Goal: Transaction & Acquisition: Subscribe to service/newsletter

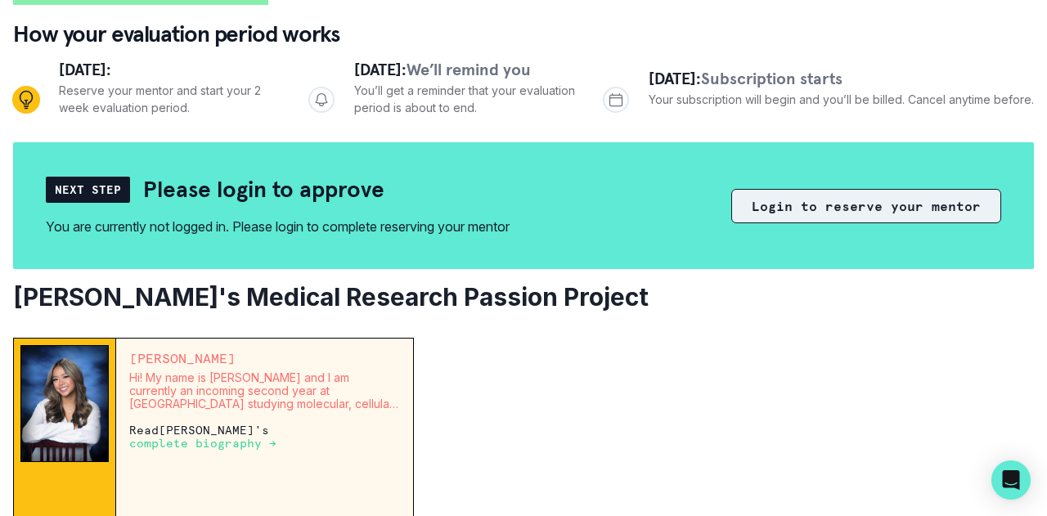
scroll to position [149, 0]
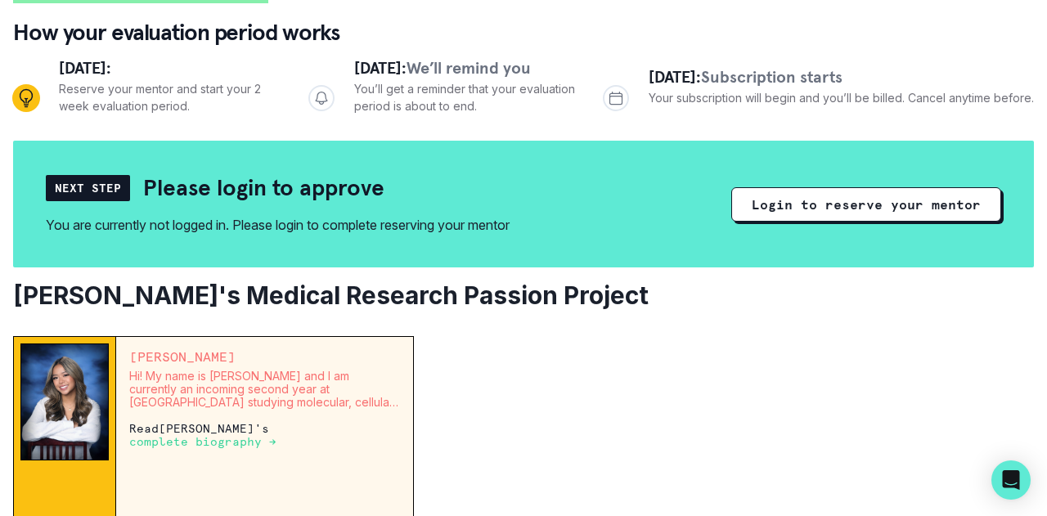
click at [831, 182] on div "Next Step Please login to approve You are currently not logged in. Please login…" at bounding box center [524, 203] width 956 height 61
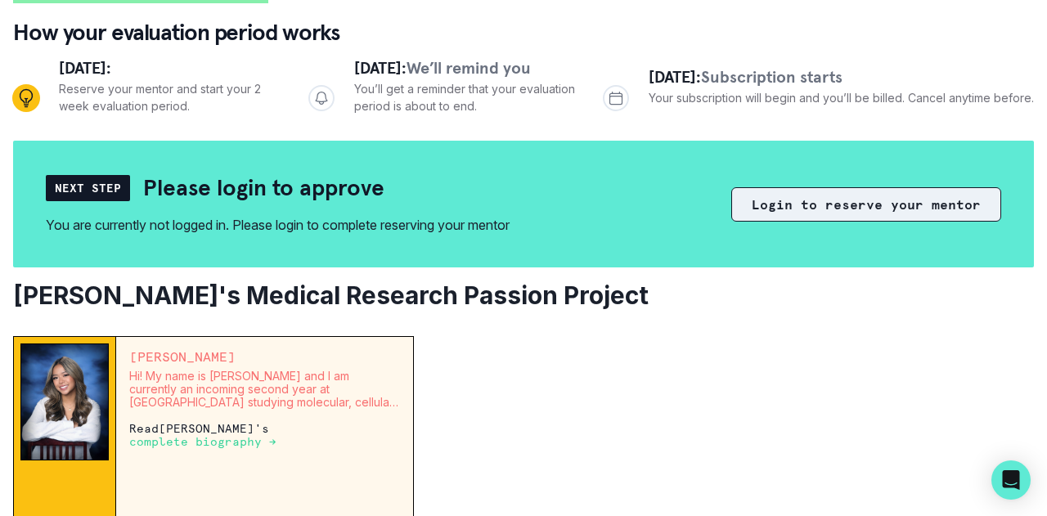
click at [815, 205] on button "Login to reserve your mentor" at bounding box center [866, 204] width 270 height 34
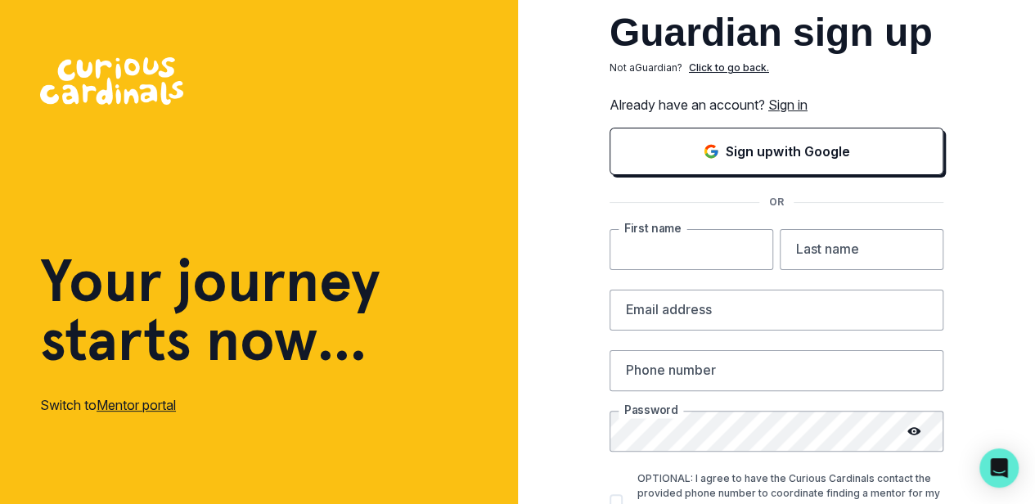
click at [734, 245] on input "text" at bounding box center [692, 249] width 164 height 41
click at [805, 99] on link "Sign in" at bounding box center [787, 105] width 39 height 16
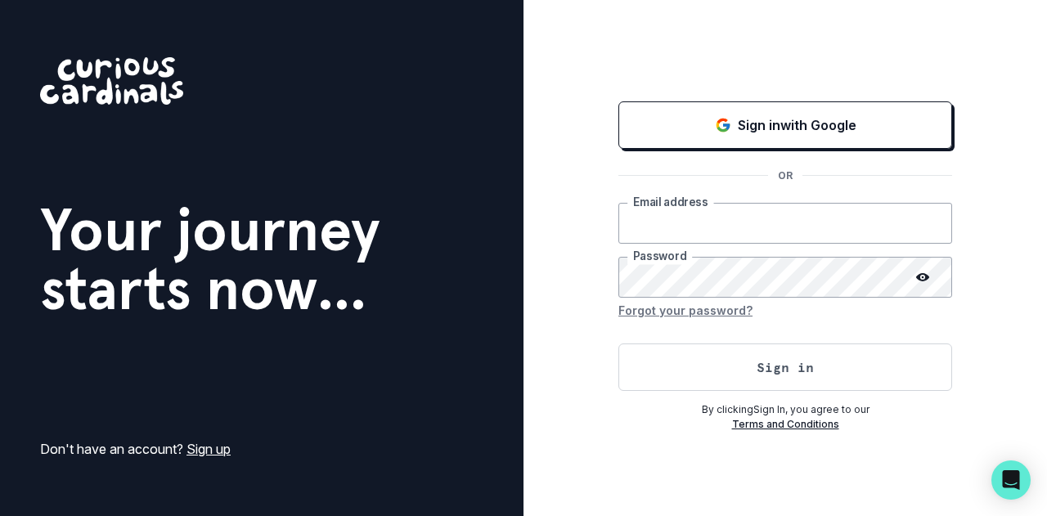
click at [704, 220] on input "email" at bounding box center [786, 223] width 334 height 41
type input "t"
type input "[EMAIL_ADDRESS][DOMAIN_NAME]"
drag, startPoint x: 751, startPoint y: 250, endPoint x: 937, endPoint y: 346, distance: 208.9
click at [937, 346] on button "Sign in" at bounding box center [786, 367] width 334 height 47
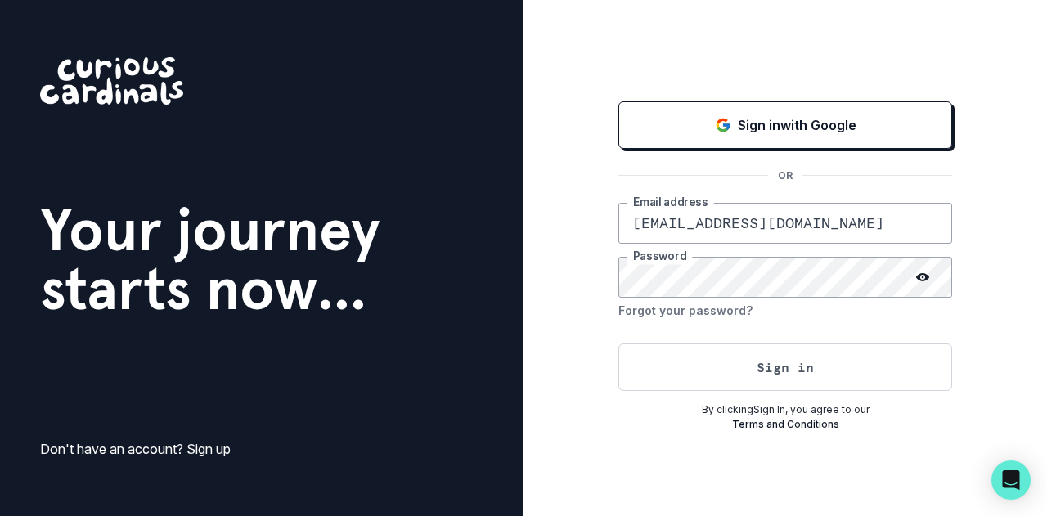
click at [919, 279] on icon at bounding box center [922, 277] width 13 height 8
click at [769, 369] on button "Sign in" at bounding box center [786, 367] width 334 height 47
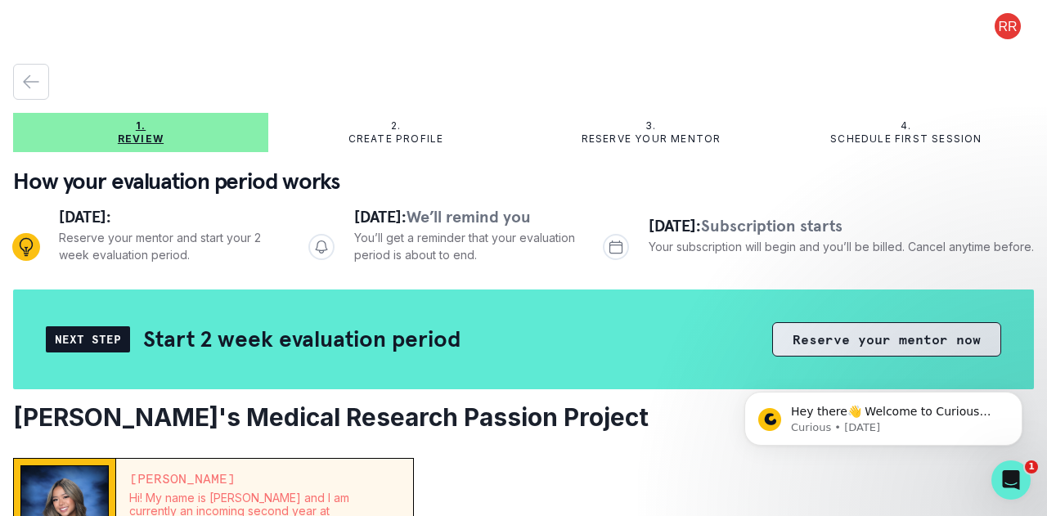
click at [902, 326] on button "Reserve your mentor now" at bounding box center [886, 339] width 229 height 34
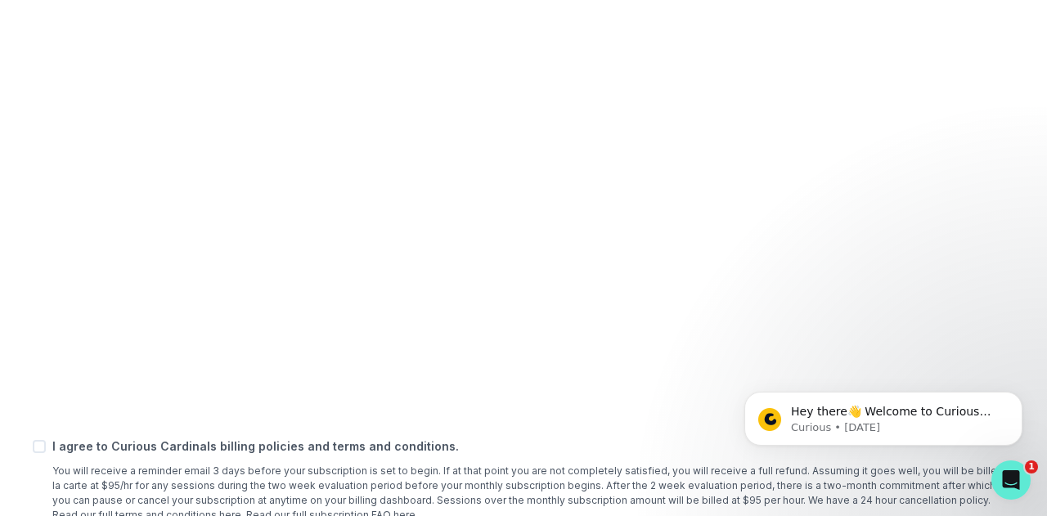
scroll to position [593, 0]
click at [236, 464] on p "You will receive a reminder email 3 days before your subscription is set to beg…" at bounding box center [533, 492] width 962 height 59
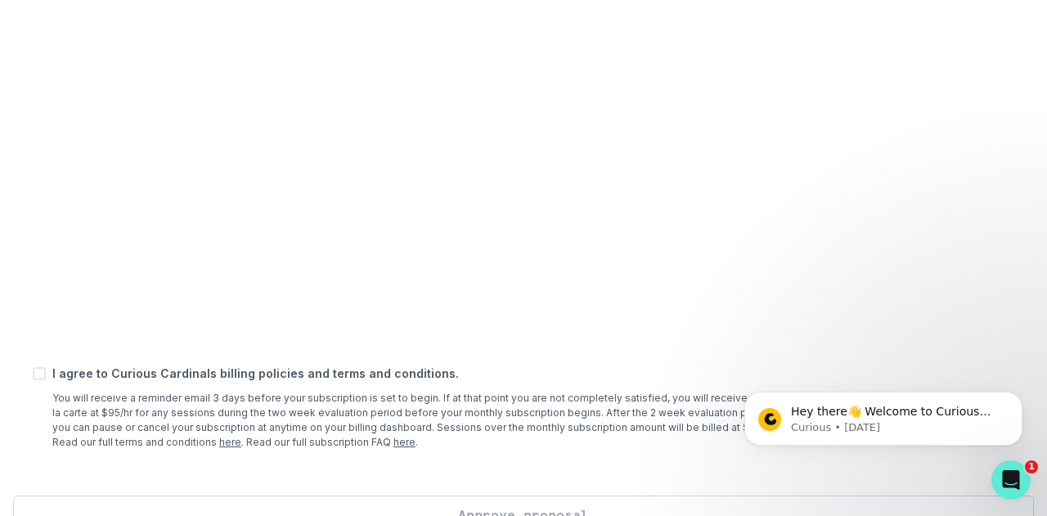
scroll to position [677, 0]
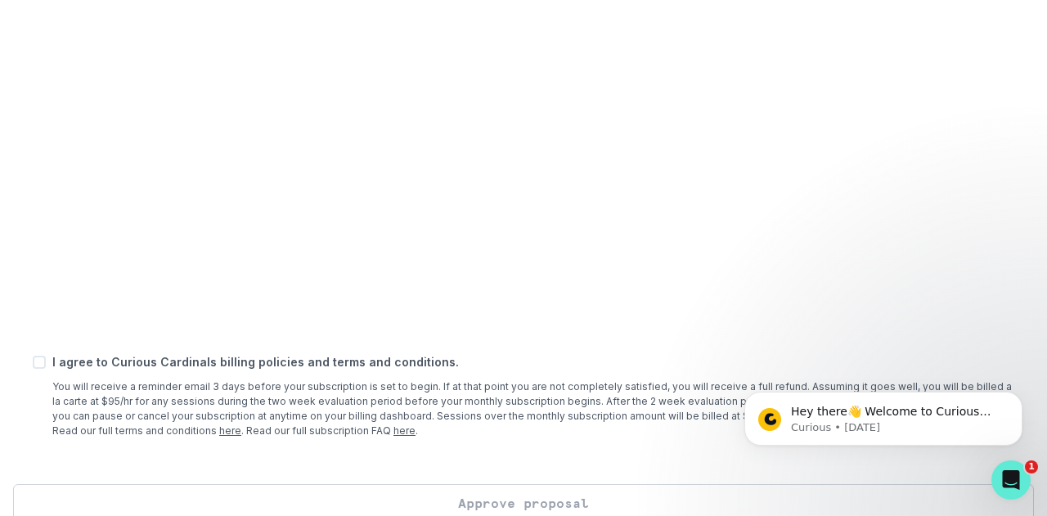
click at [38, 361] on span at bounding box center [39, 362] width 13 height 13
click at [33, 362] on input "checkbox" at bounding box center [32, 362] width 1 height 1
checkbox input "true"
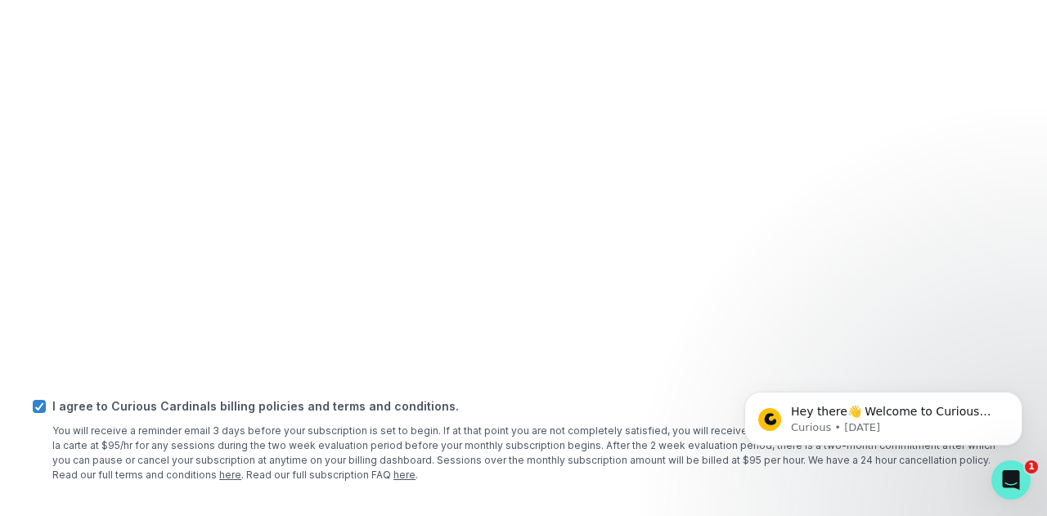
scroll to position [701, 0]
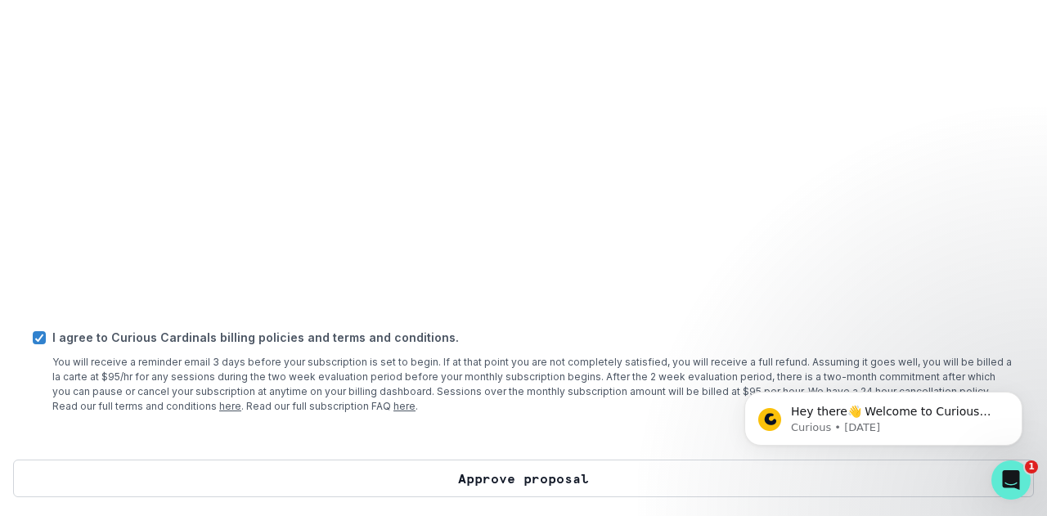
click at [520, 477] on button "Approve proposal" at bounding box center [523, 479] width 1021 height 38
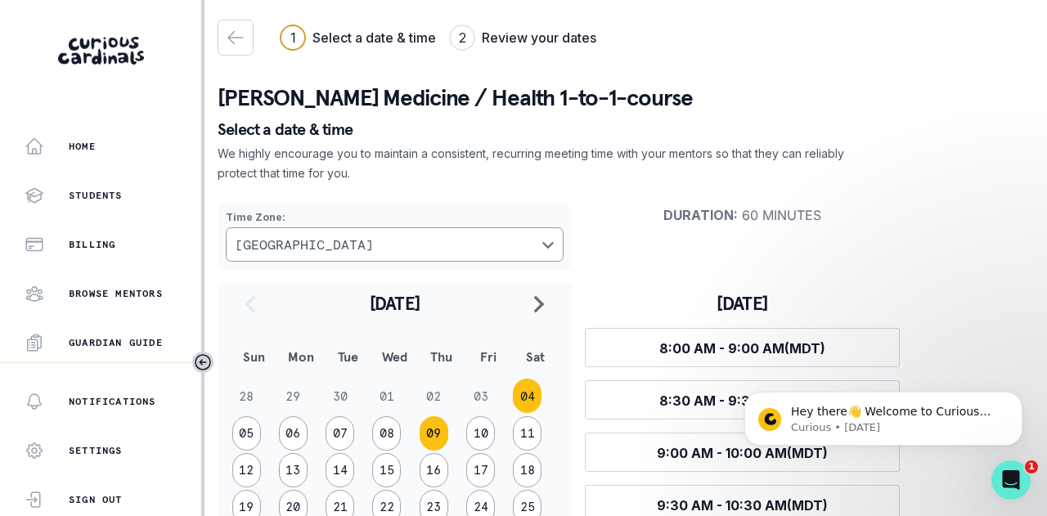
click at [439, 433] on button "09" at bounding box center [434, 433] width 29 height 34
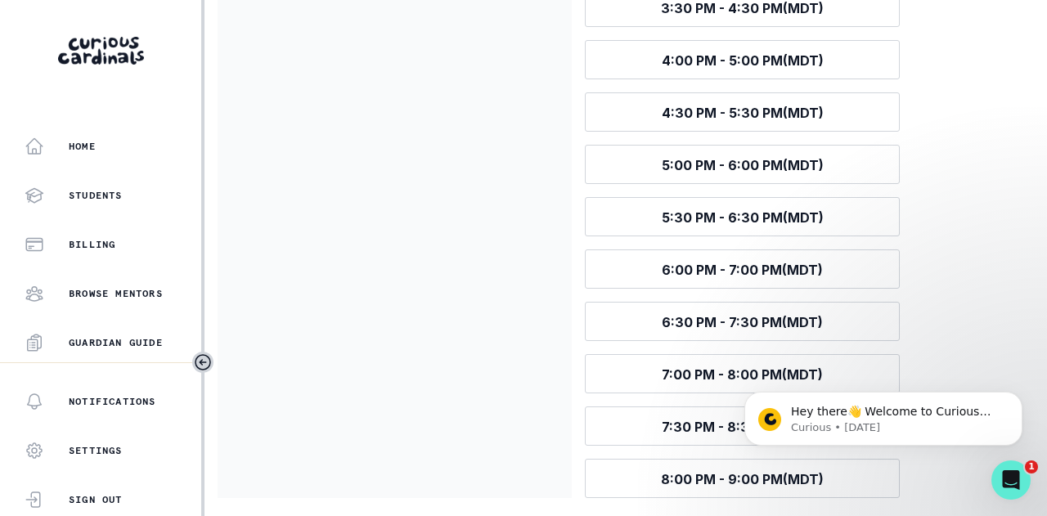
scroll to position [605, 0]
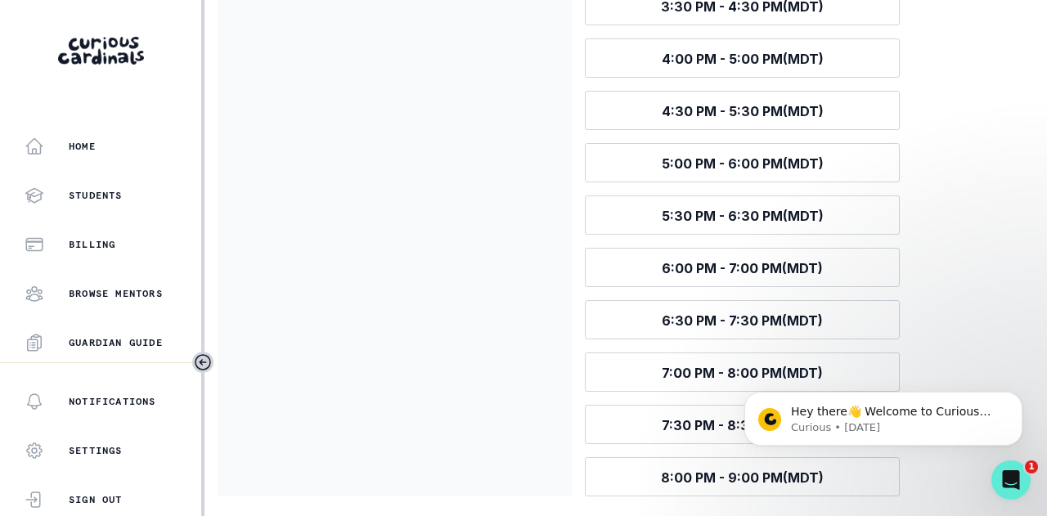
click at [731, 373] on body "Hey there👋 Welcome to Curious Cardinals 🙌 Take a look around! If you have any q…" at bounding box center [883, 414] width 314 height 101
click at [801, 376] on body "Hey there👋 Welcome to Curious Cardinals 🙌 Take a look around! If you have any q…" at bounding box center [883, 414] width 314 height 101
click at [718, 377] on span "7:00 PM - 8:00 PM (MDT)" at bounding box center [742, 373] width 161 height 16
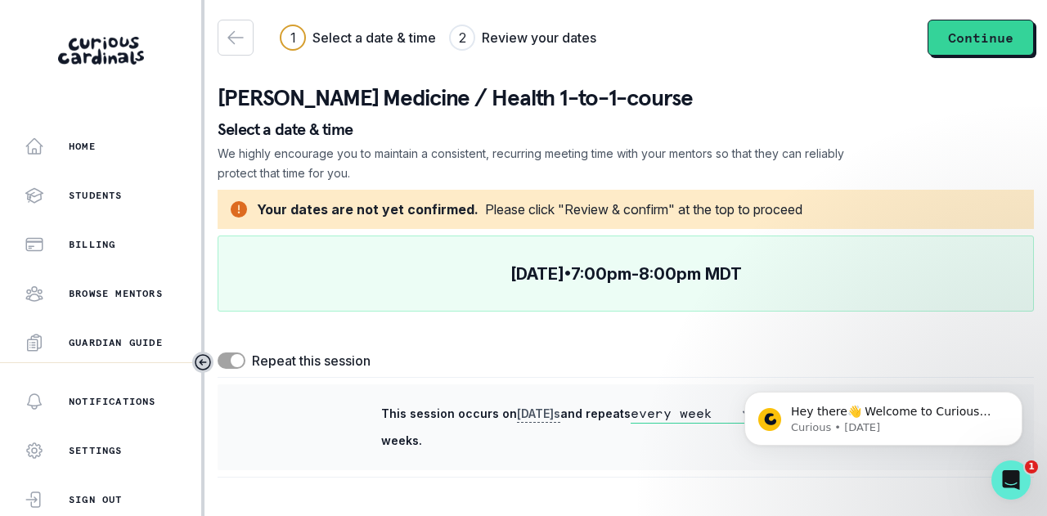
scroll to position [0, 0]
click at [980, 33] on button "Continue" at bounding box center [981, 38] width 106 height 36
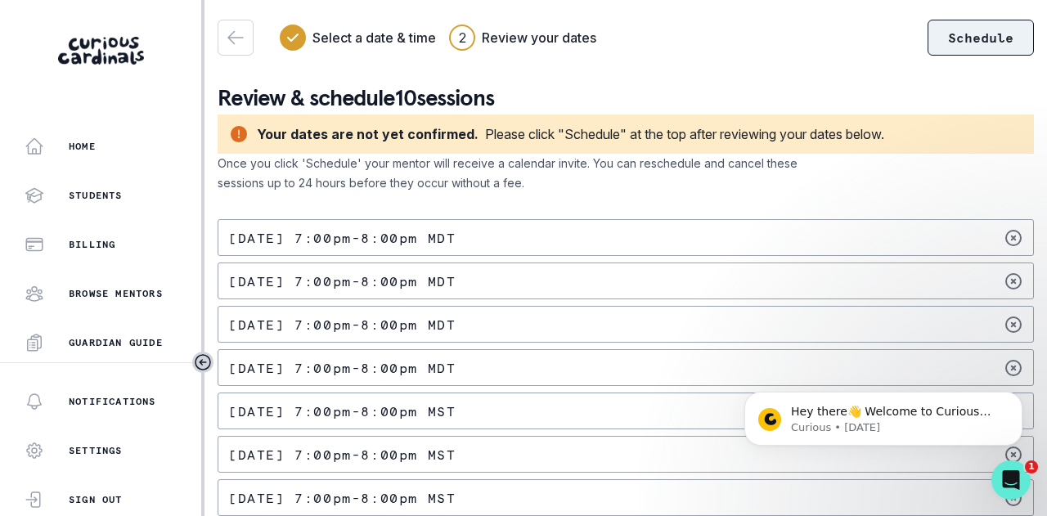
click at [965, 40] on button "Schedule" at bounding box center [981, 38] width 106 height 36
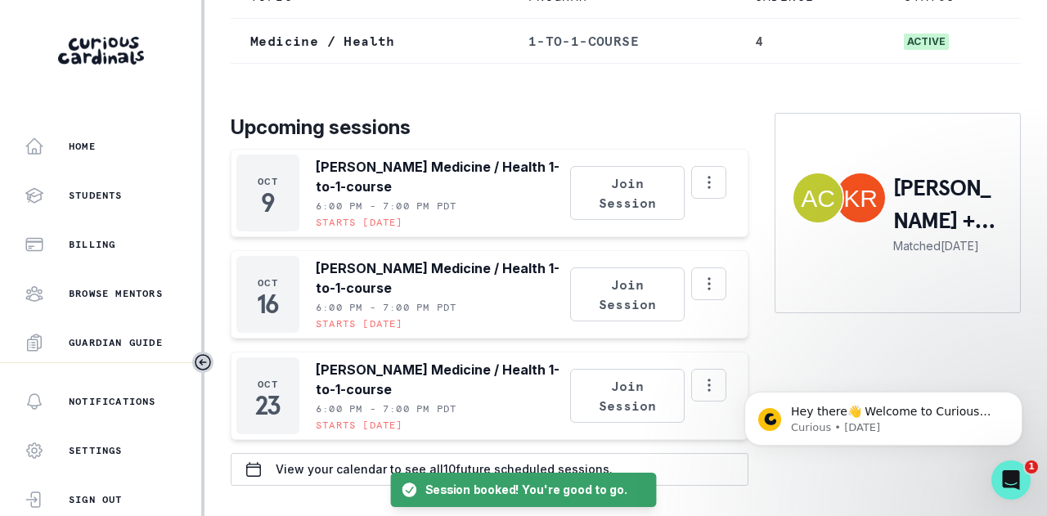
scroll to position [242, 0]
